Goal: Obtain resource: Obtain resource

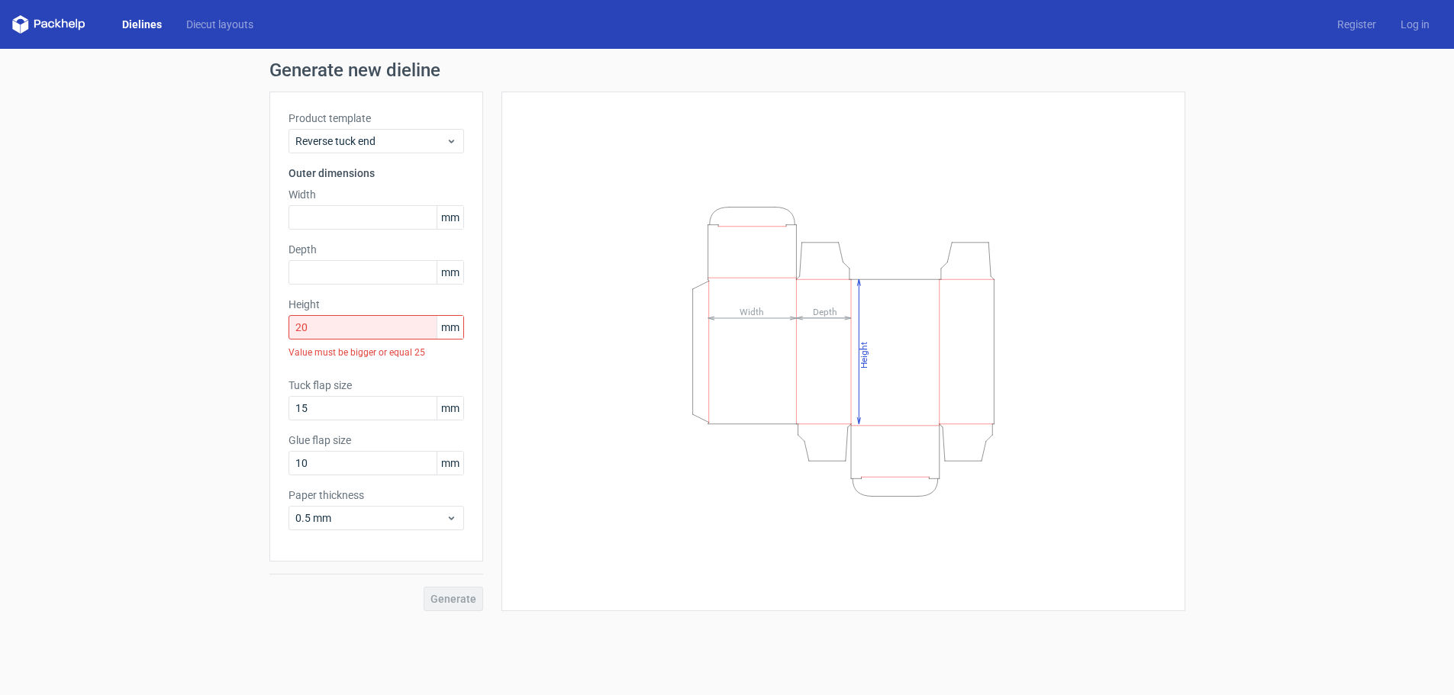
scroll to position [2, 0]
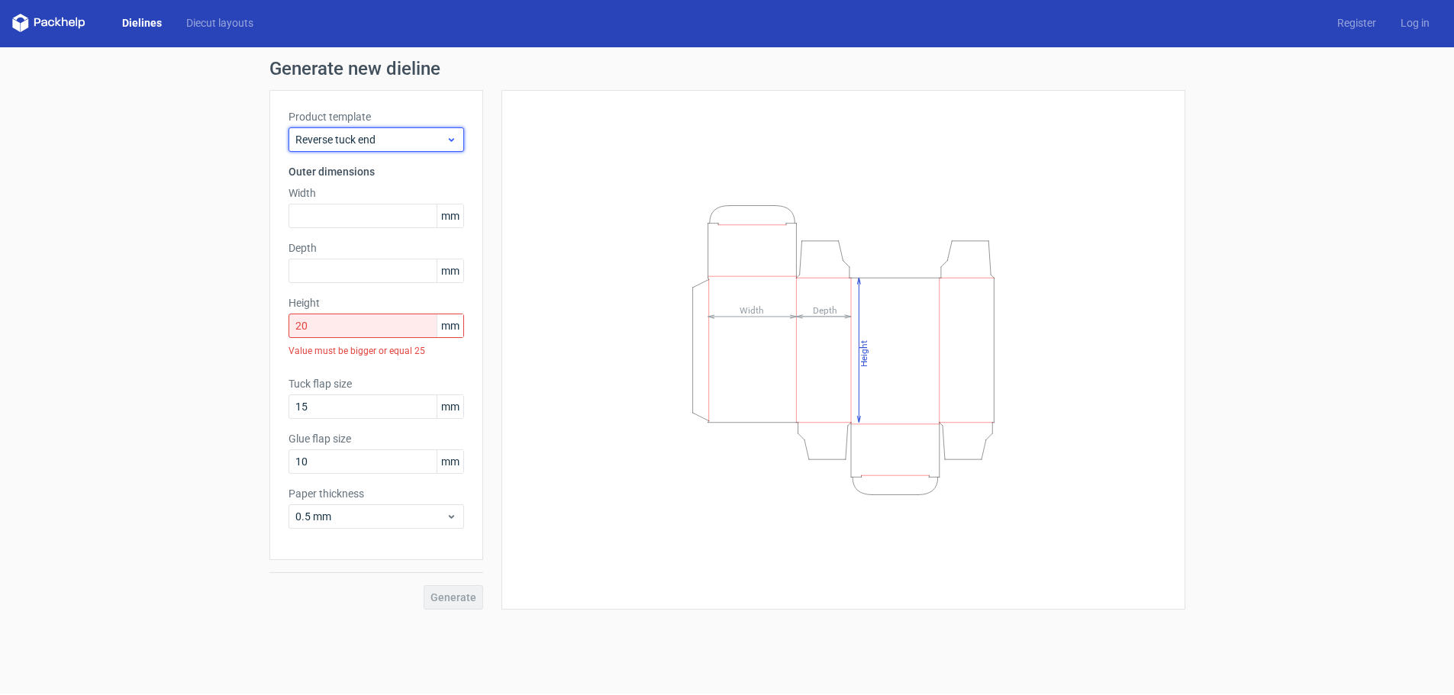
click at [446, 136] on icon at bounding box center [451, 140] width 11 height 12
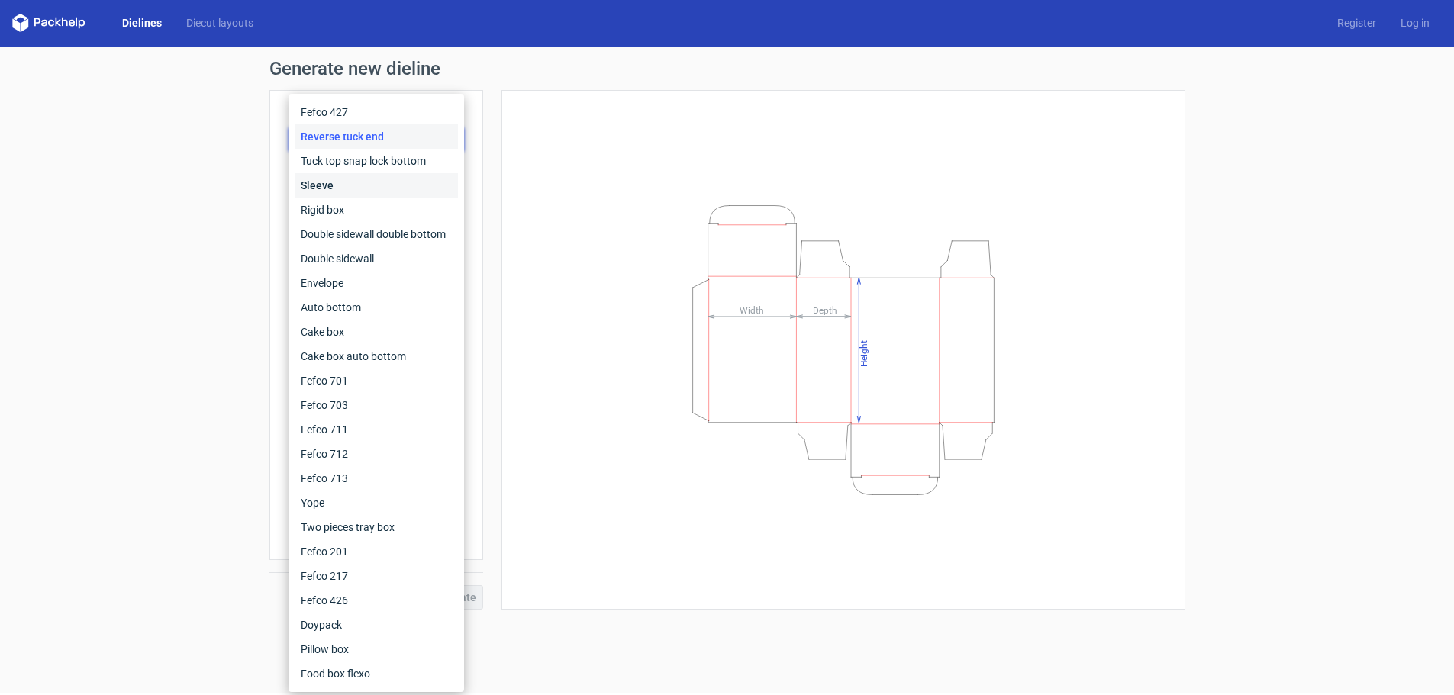
click at [395, 189] on div "Sleeve" at bounding box center [376, 185] width 163 height 24
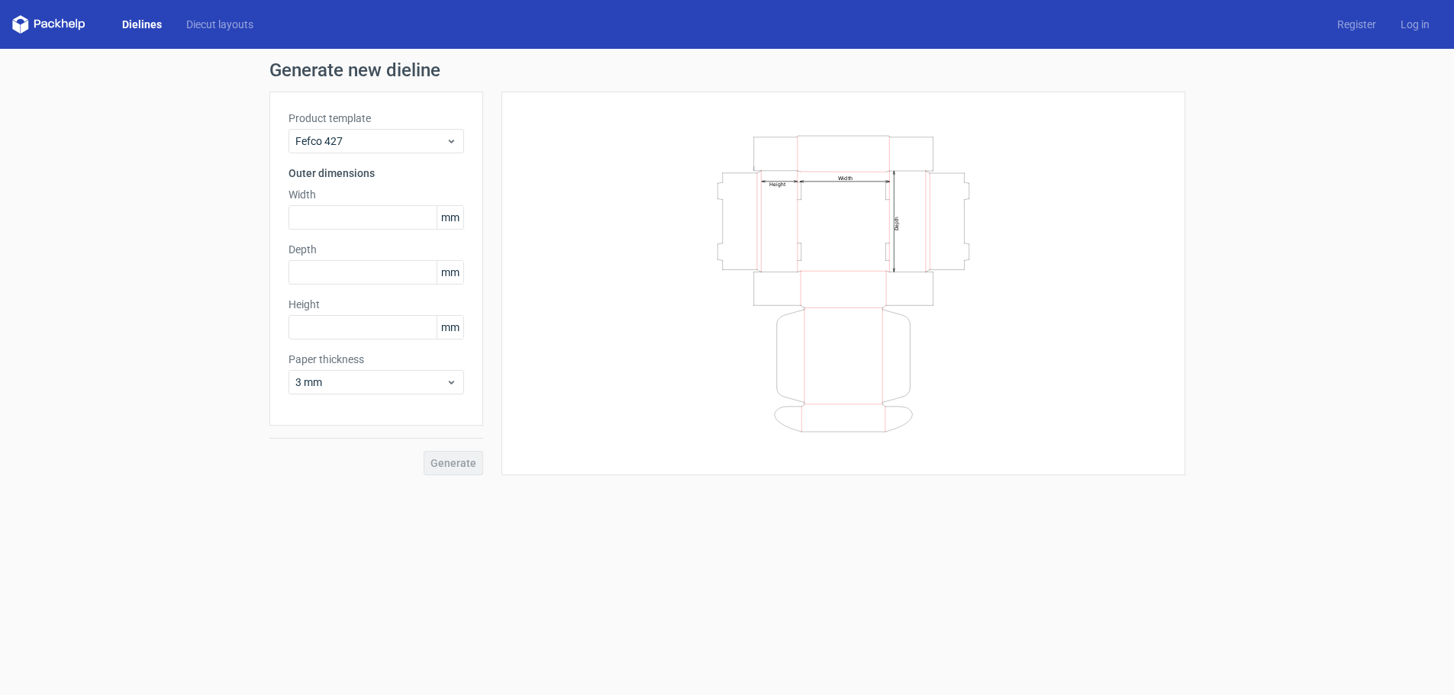
click at [899, 256] on icon "Width Depth Height" at bounding box center [843, 283] width 458 height 305
click at [363, 214] on input "text" at bounding box center [376, 217] width 176 height 24
type input "135"
click at [370, 470] on div "Generate" at bounding box center [376, 451] width 214 height 50
click at [464, 471] on div "Generate" at bounding box center [376, 451] width 214 height 50
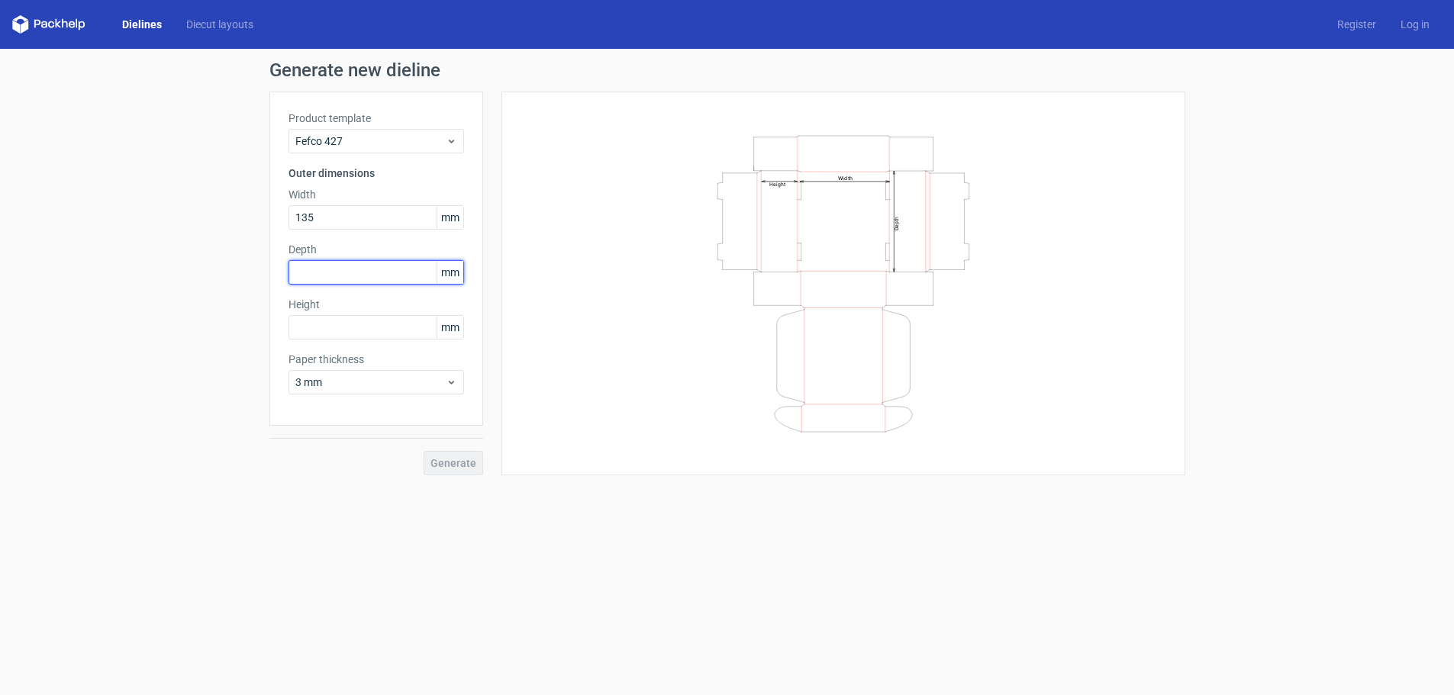
click at [349, 274] on input "text" at bounding box center [376, 272] width 176 height 24
type input "85"
click at [385, 330] on input "text" at bounding box center [376, 327] width 176 height 24
drag, startPoint x: 158, startPoint y: 435, endPoint x: 147, endPoint y: 437, distance: 11.5
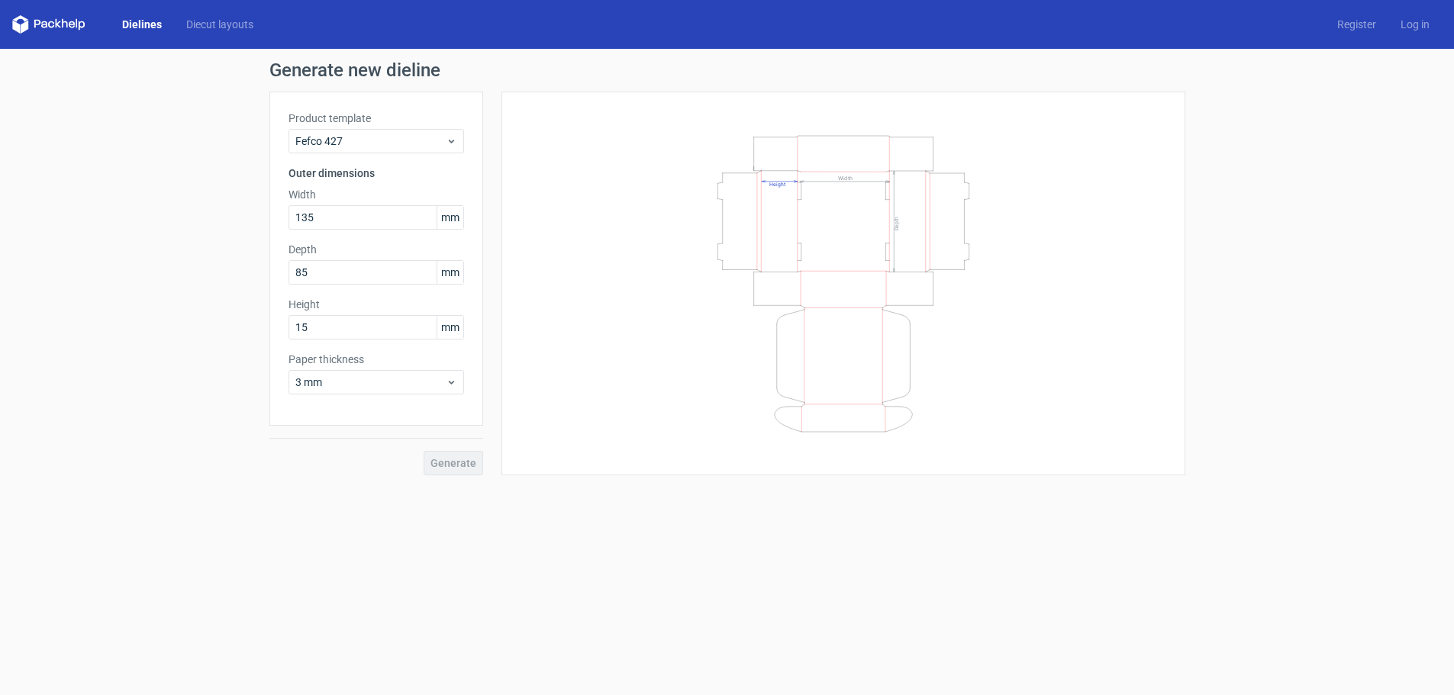
click at [147, 437] on div "Generate new dieline Product template Fefco 427 Outer dimensions Width 135 mm D…" at bounding box center [727, 268] width 1454 height 439
drag, startPoint x: 343, startPoint y: 329, endPoint x: 237, endPoint y: 328, distance: 106.1
click at [247, 328] on div "Generate new dieline Product template Fefco 427 Outer dimensions Width 135 mm D…" at bounding box center [727, 281] width 1454 height 465
type input "25"
click at [450, 462] on span "Generate" at bounding box center [453, 463] width 46 height 11
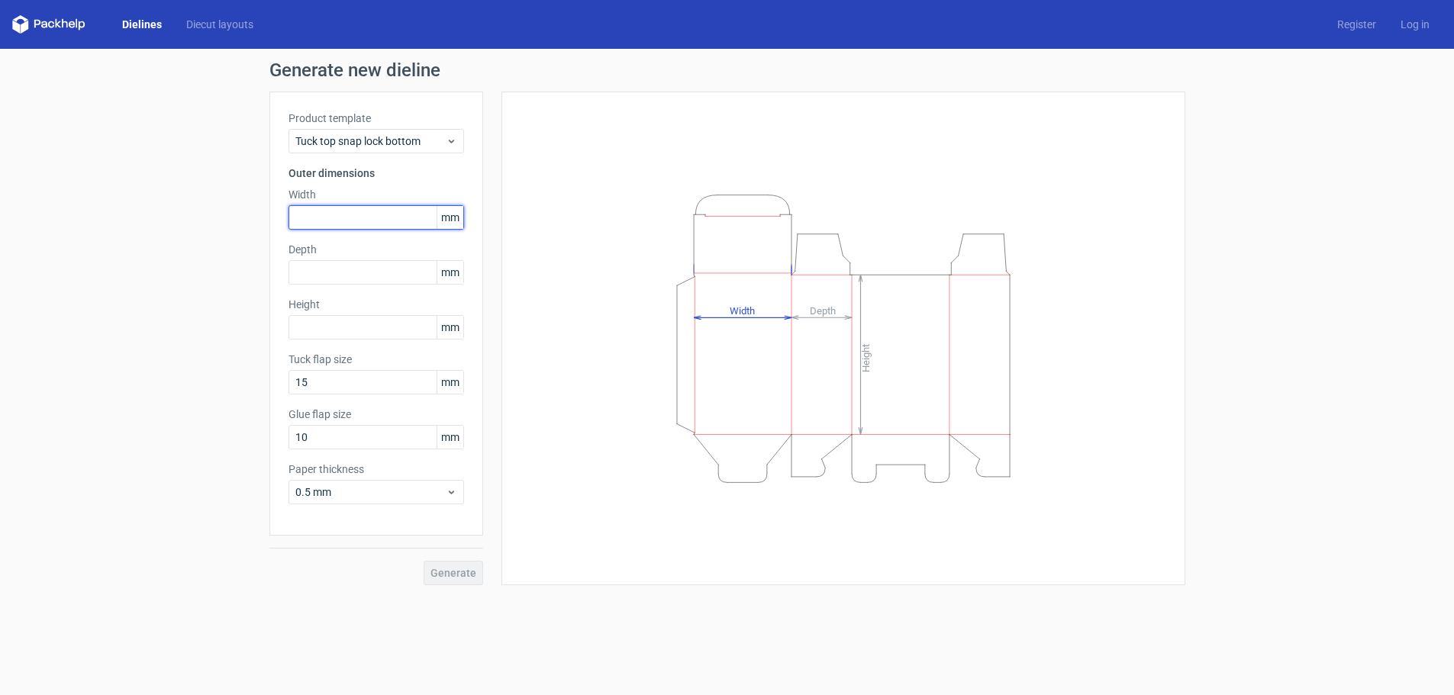
click at [330, 216] on input "text" at bounding box center [376, 217] width 176 height 24
type input "135"
click at [356, 270] on input "text" at bounding box center [376, 272] width 176 height 24
type input "135"
click at [364, 337] on input "text" at bounding box center [376, 327] width 176 height 24
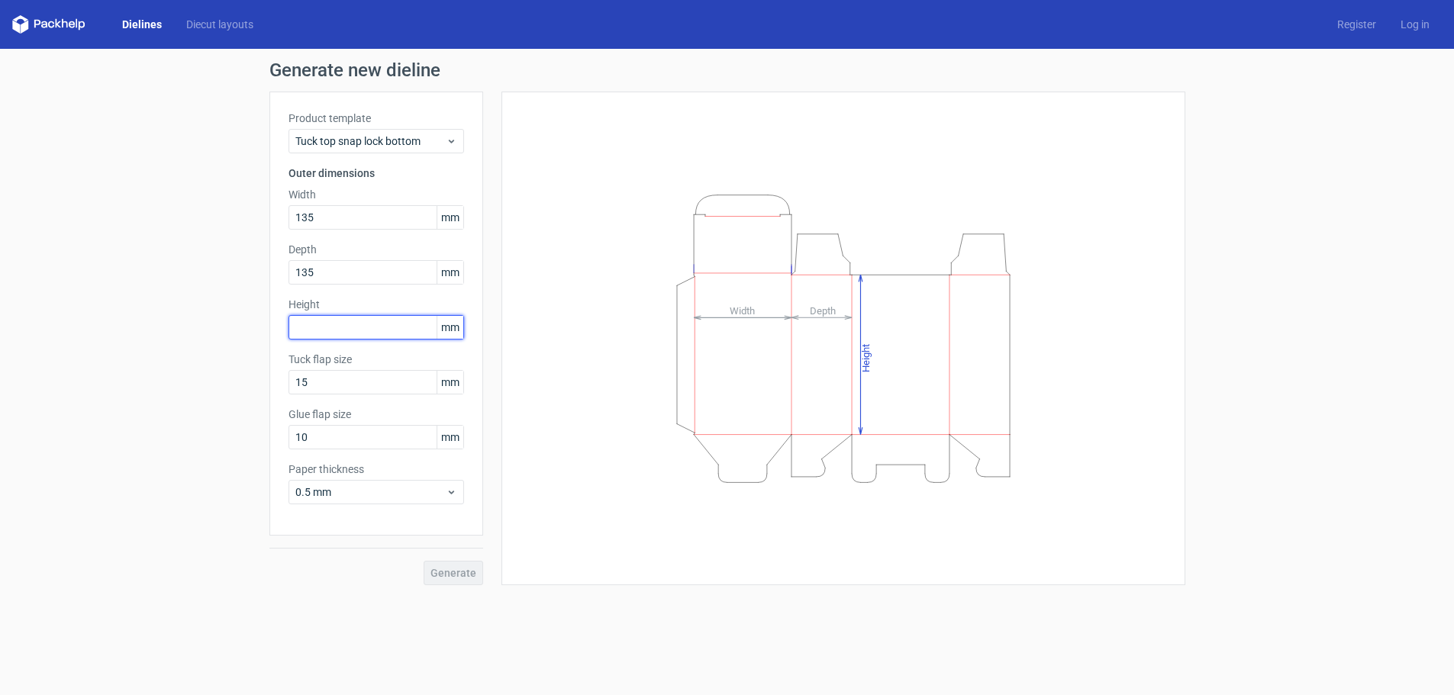
click at [364, 337] on input "text" at bounding box center [376, 327] width 176 height 24
type input "25"
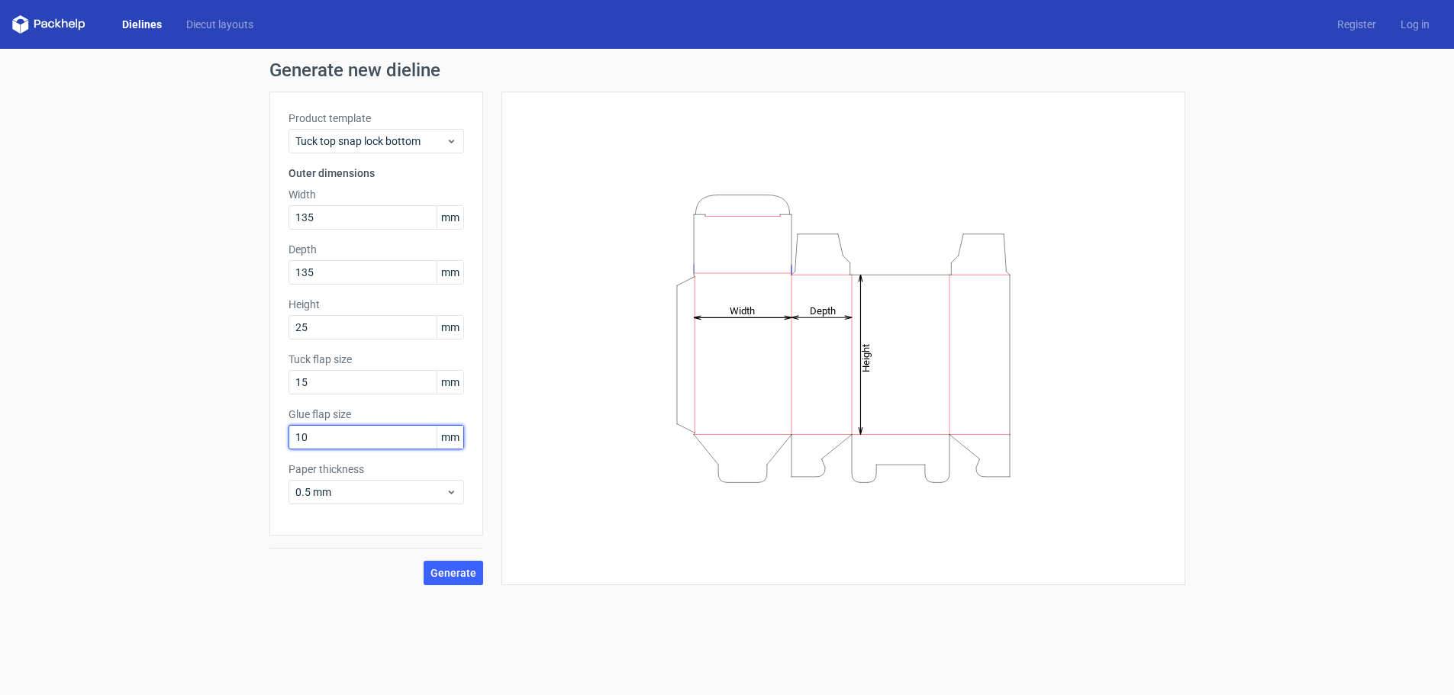
click at [338, 444] on input "10" at bounding box center [376, 437] width 176 height 24
type input "15"
click at [464, 580] on button "Generate" at bounding box center [454, 573] width 60 height 24
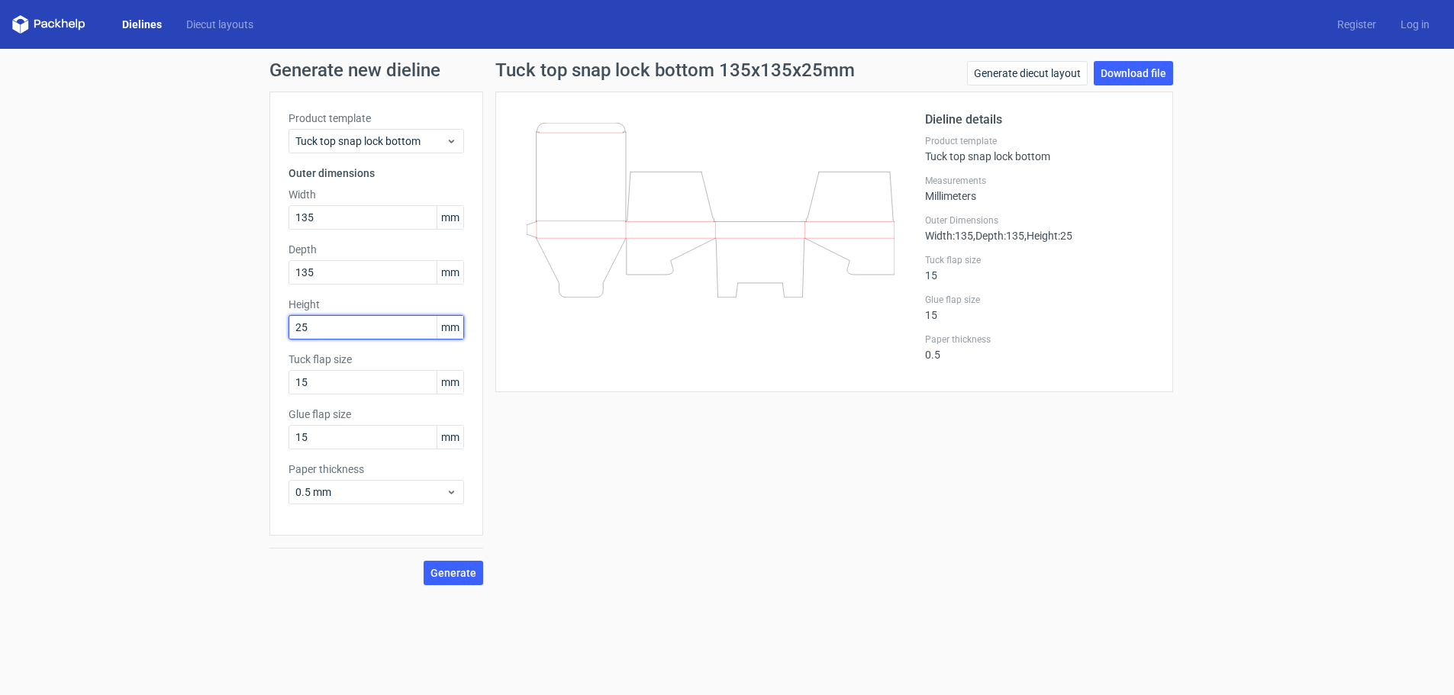
drag, startPoint x: 298, startPoint y: 331, endPoint x: 271, endPoint y: 306, distance: 37.3
click at [271, 306] on div "Product template Tuck top snap lock bottom Outer dimensions Width 135 mm Depth …" at bounding box center [376, 314] width 214 height 444
type input "50"
click at [424, 561] on button "Generate" at bounding box center [454, 573] width 60 height 24
drag, startPoint x: 368, startPoint y: 275, endPoint x: 182, endPoint y: 250, distance: 187.2
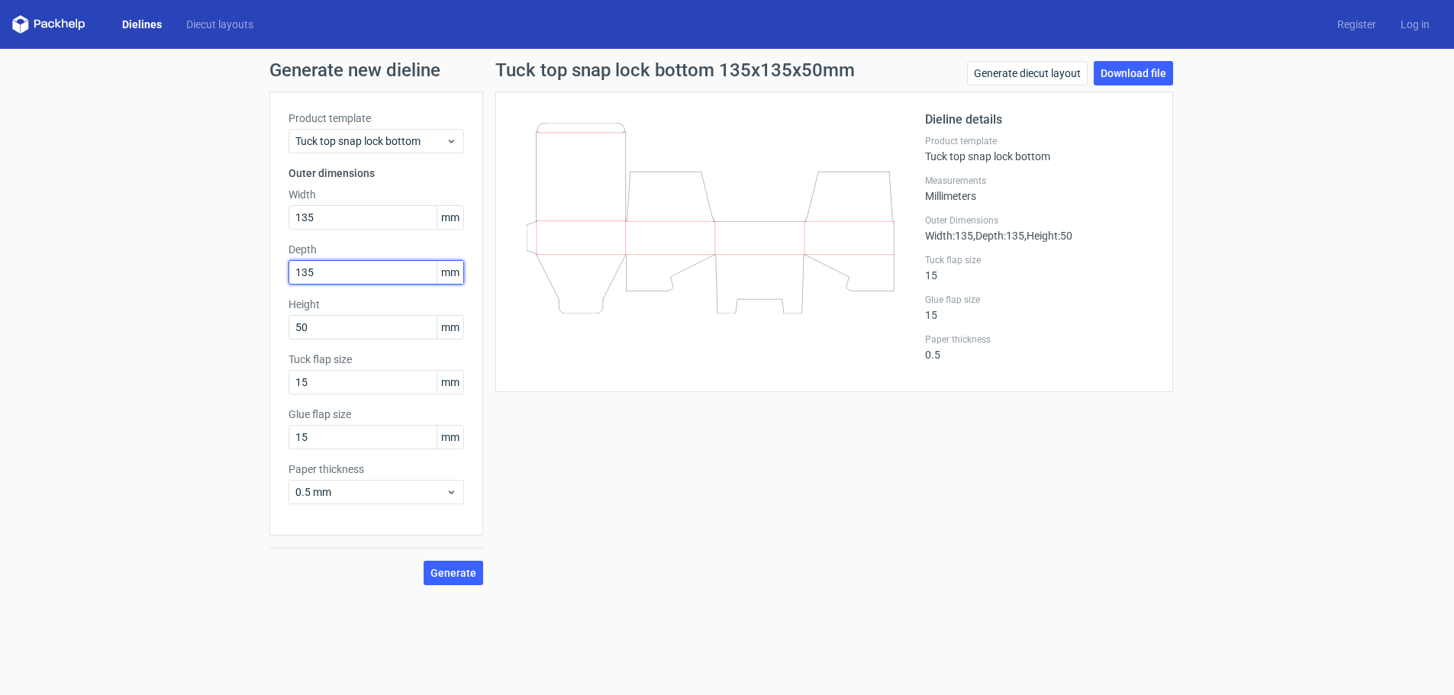
click at [216, 262] on div "Generate new dieline Product template Tuck top snap lock bottom Outer dimension…" at bounding box center [727, 323] width 1454 height 549
type input "85"
click at [424, 561] on button "Generate" at bounding box center [454, 573] width 60 height 24
drag, startPoint x: 323, startPoint y: 379, endPoint x: 251, endPoint y: 379, distance: 71.7
click at [256, 379] on div "Generate new dieline Product template Tuck top snap lock bottom Outer dimension…" at bounding box center [727, 323] width 1454 height 549
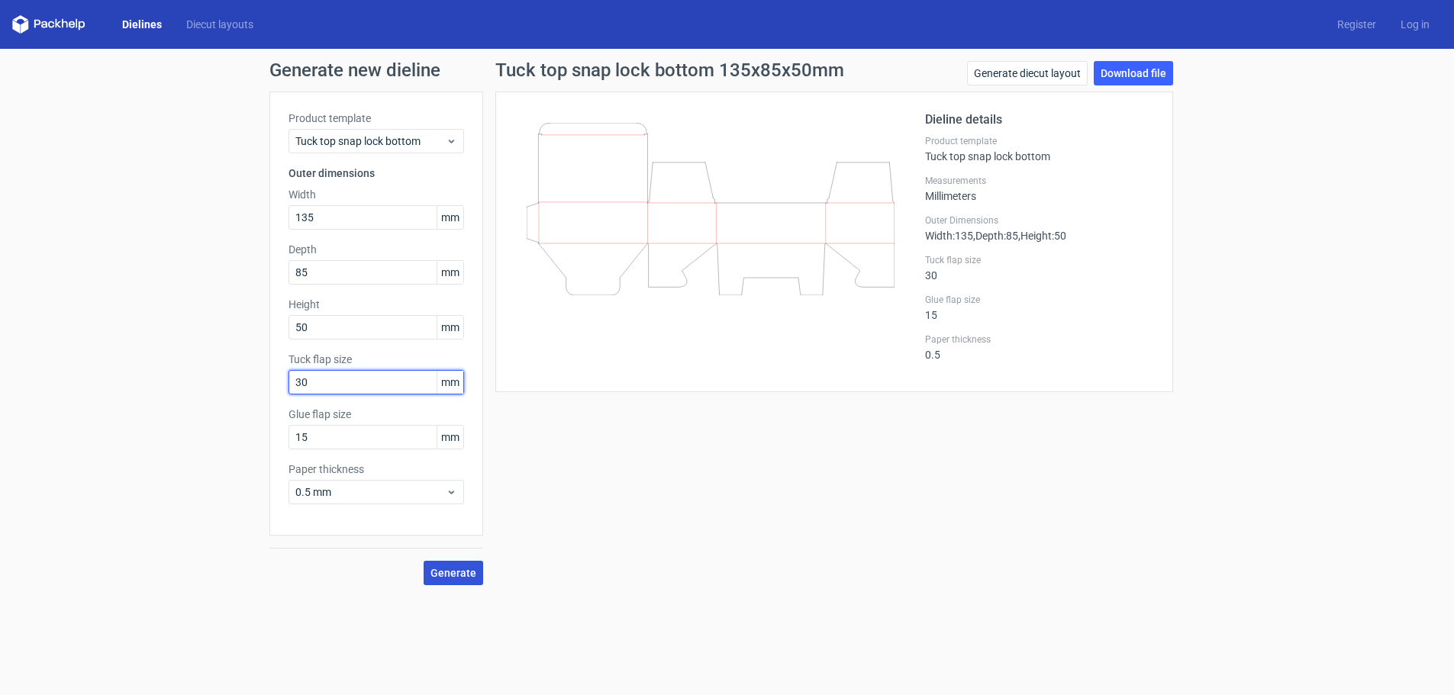
type input "30"
click at [453, 577] on span "Generate" at bounding box center [453, 573] width 46 height 11
drag, startPoint x: 350, startPoint y: 441, endPoint x: 227, endPoint y: 439, distance: 122.9
click at [227, 439] on div "Generate new dieline Product template Tuck top snap lock bottom Outer dimension…" at bounding box center [727, 323] width 1454 height 549
click at [466, 582] on button "Generate" at bounding box center [454, 573] width 60 height 24
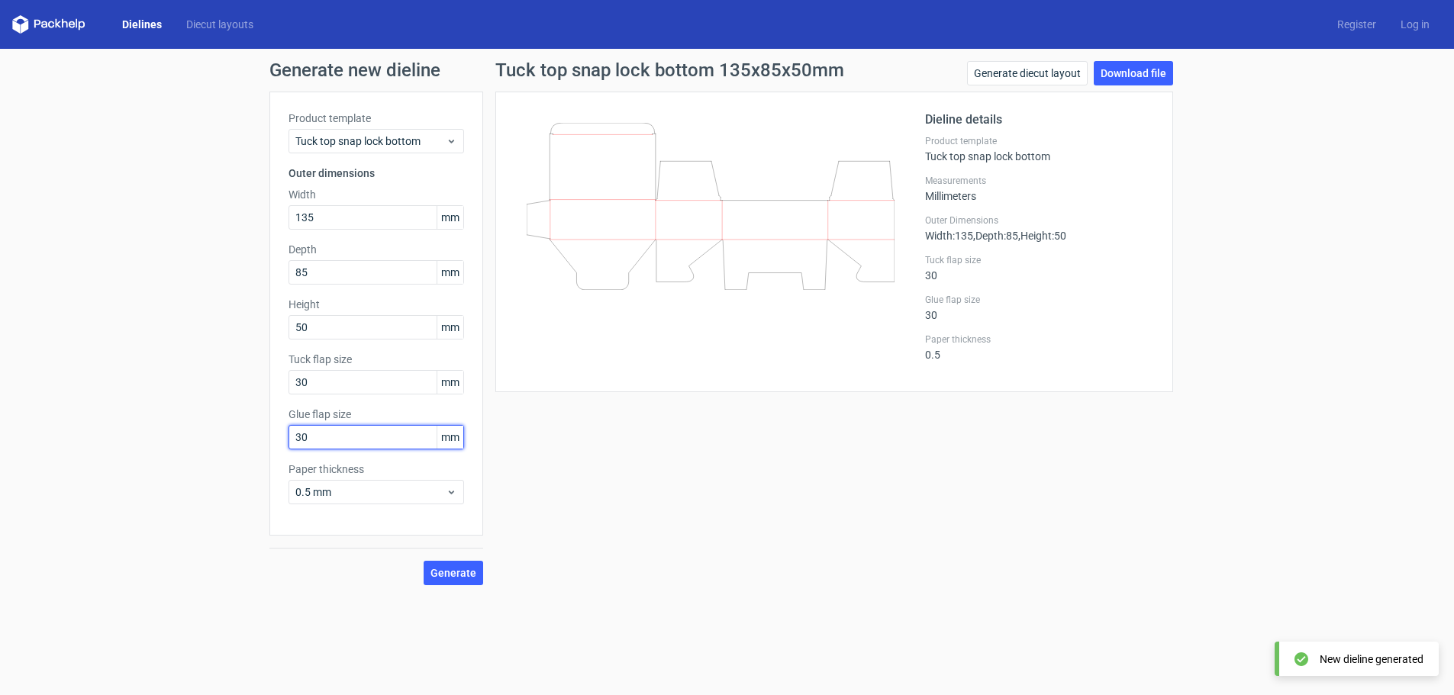
drag, startPoint x: 356, startPoint y: 442, endPoint x: 266, endPoint y: 434, distance: 91.1
click at [266, 434] on div "Generate new dieline Product template Tuck top snap lock bottom Outer dimension…" at bounding box center [727, 323] width 1454 height 549
click at [462, 579] on span "Generate" at bounding box center [453, 573] width 46 height 11
click at [328, 430] on input "150" at bounding box center [376, 437] width 176 height 24
type input "15"
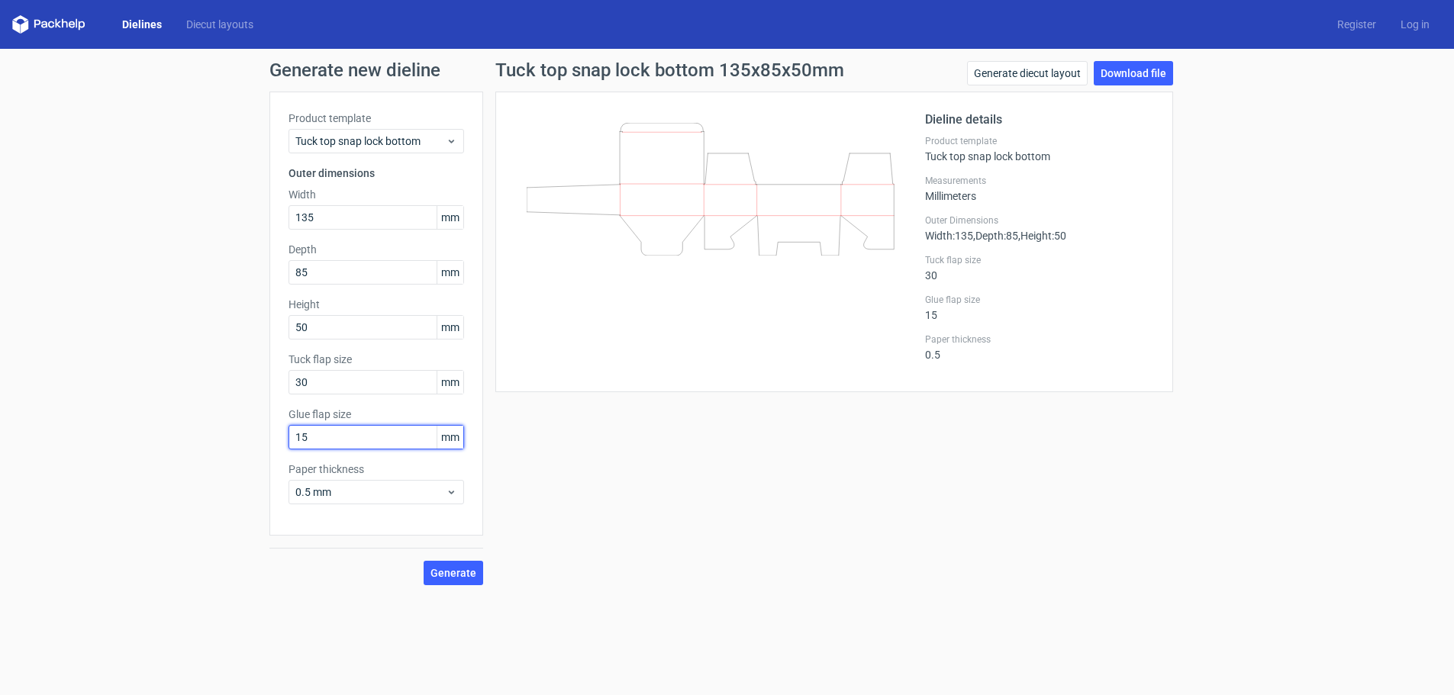
click at [424, 561] on button "Generate" at bounding box center [454, 573] width 60 height 24
drag, startPoint x: 340, startPoint y: 382, endPoint x: 293, endPoint y: 388, distance: 47.7
click at [293, 388] on input "30" at bounding box center [376, 382] width 176 height 24
click at [424, 561] on button "Generate" at bounding box center [454, 573] width 60 height 24
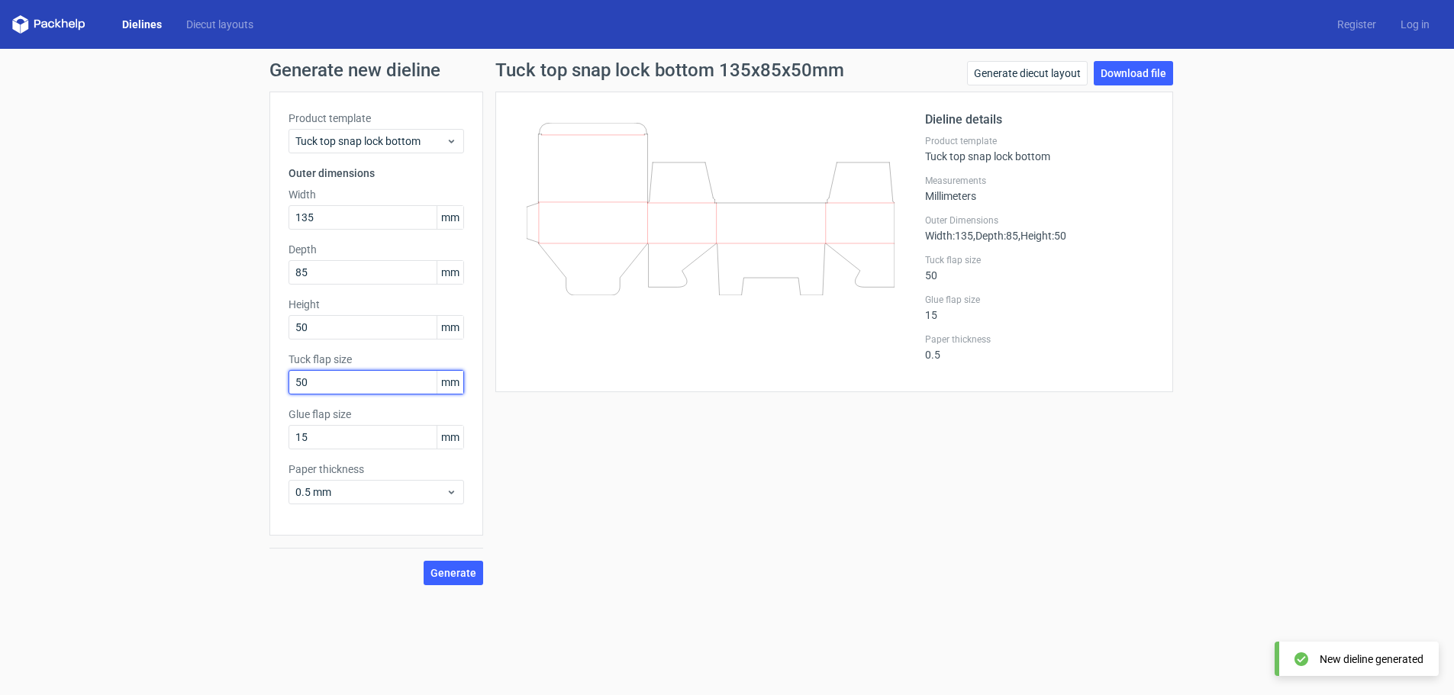
drag, startPoint x: 337, startPoint y: 378, endPoint x: 155, endPoint y: 332, distance: 187.3
click at [187, 350] on div "Generate new dieline Product template Tuck top snap lock bottom Outer dimension…" at bounding box center [727, 323] width 1454 height 549
click at [424, 561] on button "Generate" at bounding box center [454, 573] width 60 height 24
drag, startPoint x: 336, startPoint y: 392, endPoint x: 285, endPoint y: 392, distance: 51.1
click at [285, 392] on div "Product template Tuck top snap lock bottom Outer dimensions Width 135 mm Depth …" at bounding box center [376, 314] width 214 height 444
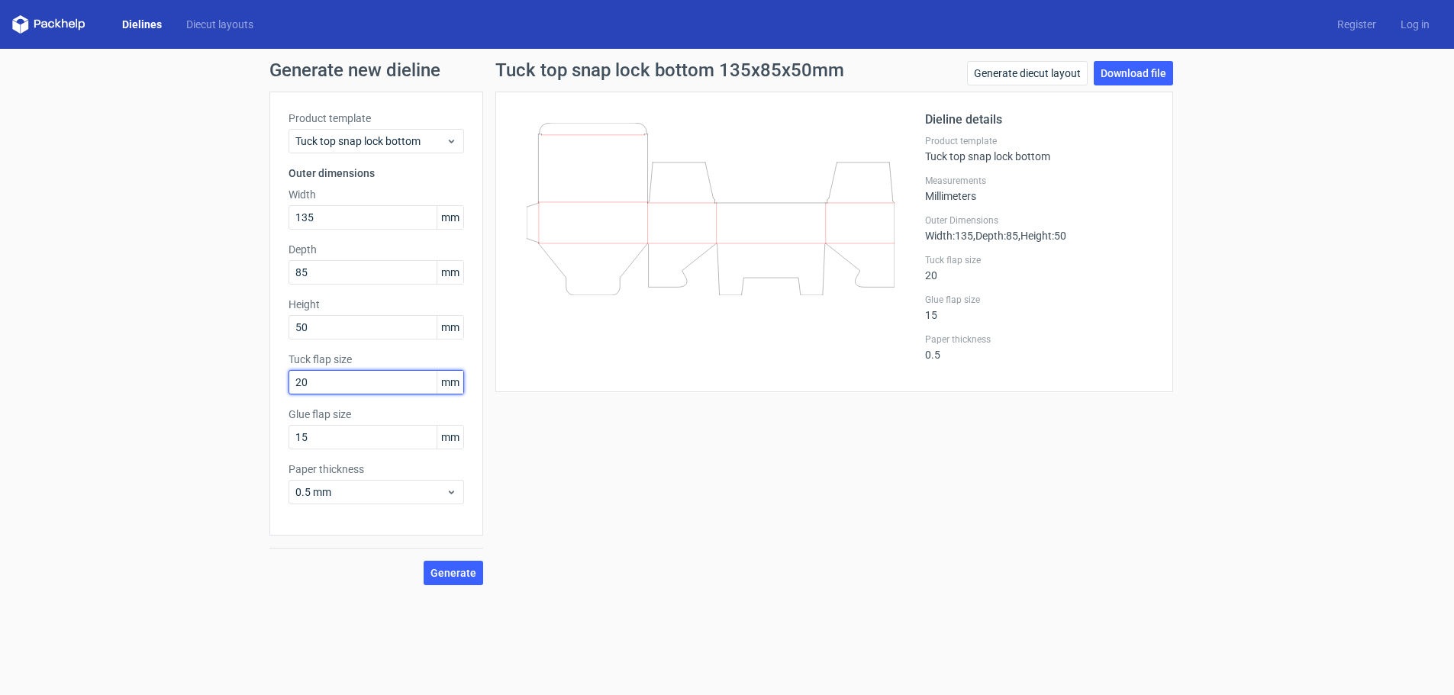
type input "20"
click at [424, 561] on button "Generate" at bounding box center [454, 573] width 60 height 24
click at [443, 495] on span "0.5 mm" at bounding box center [370, 492] width 150 height 15
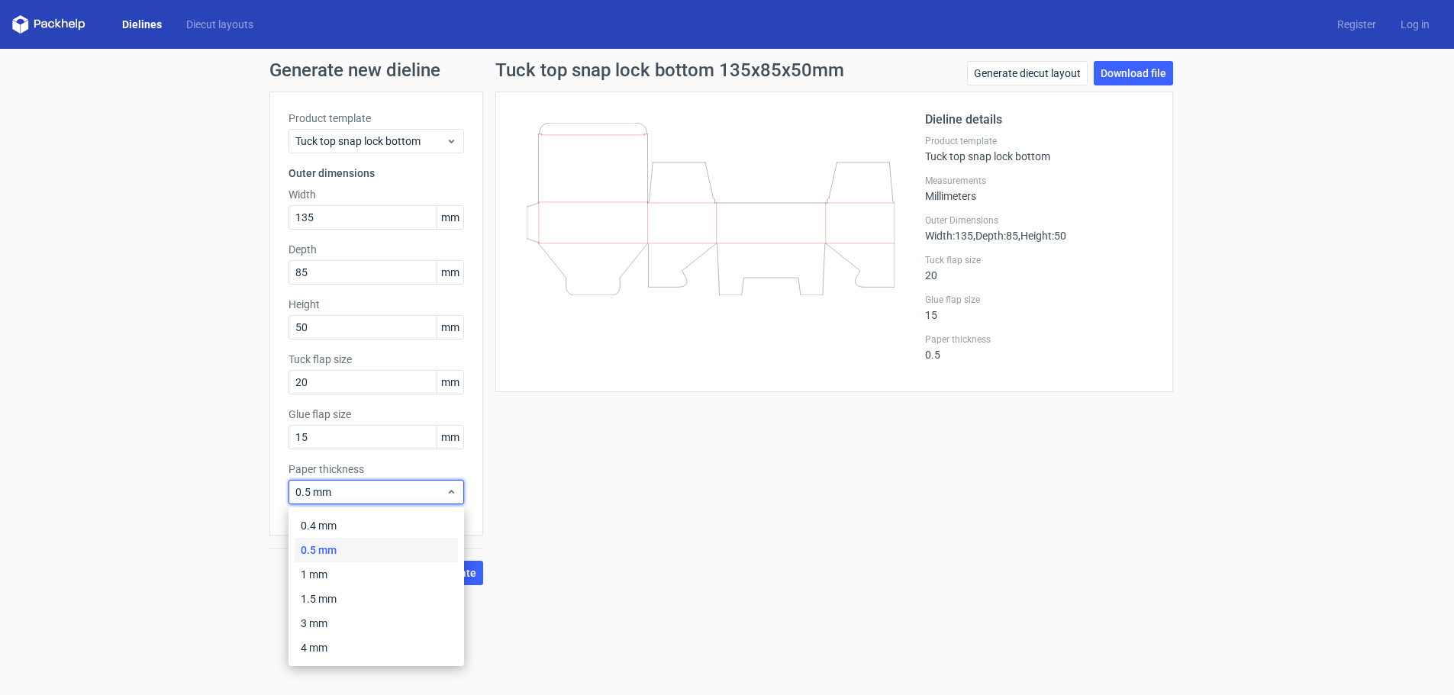
click at [659, 530] on div "Tuck top snap lock bottom 135x85x50mm Generate diecut layout Download file Diel…" at bounding box center [834, 323] width 702 height 524
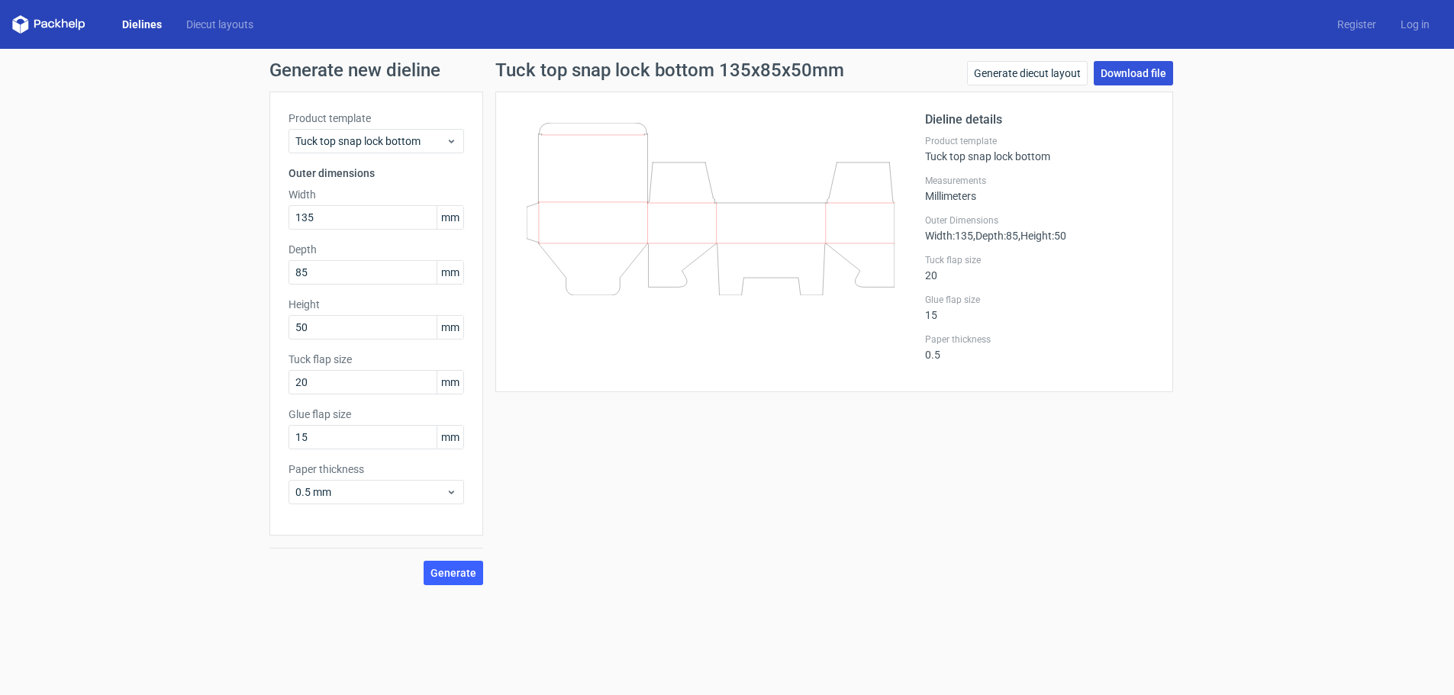
click at [1148, 73] on link "Download file" at bounding box center [1133, 73] width 79 height 24
